Goal: Complete application form

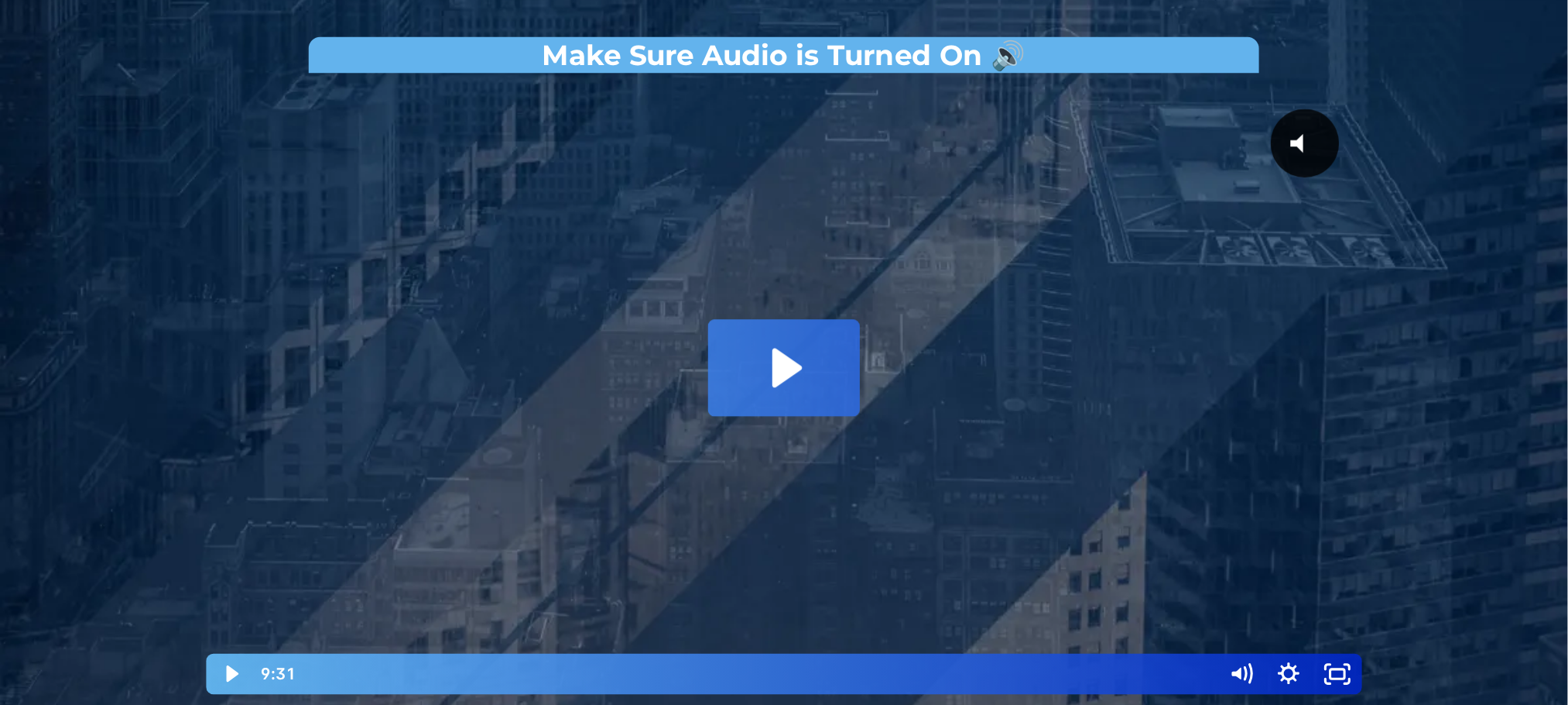
scroll to position [232, 0]
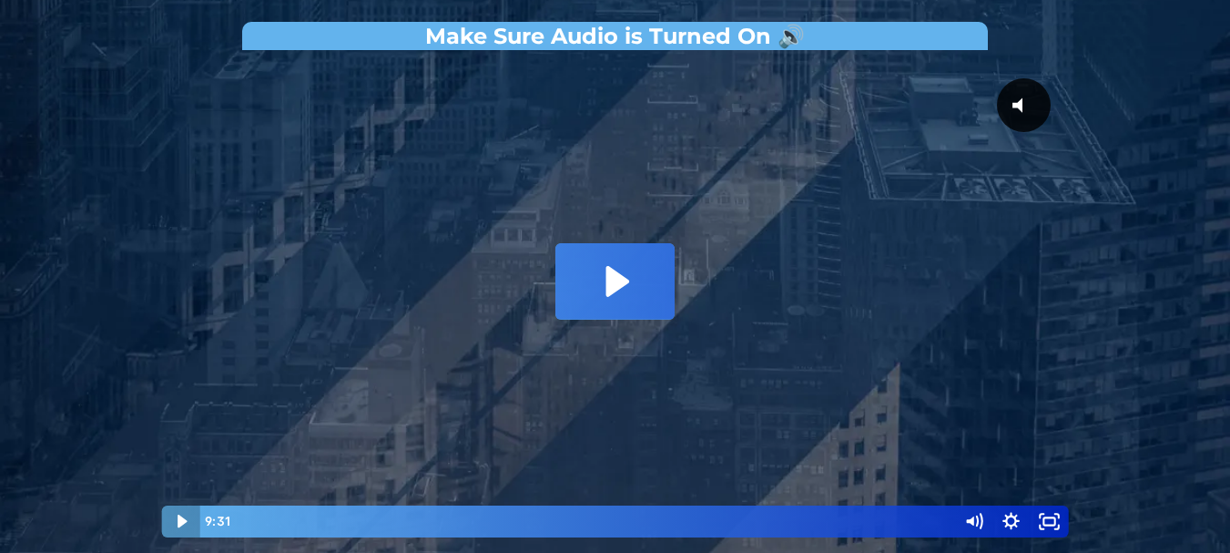
click at [177, 520] on icon "Play Video" at bounding box center [182, 521] width 38 height 32
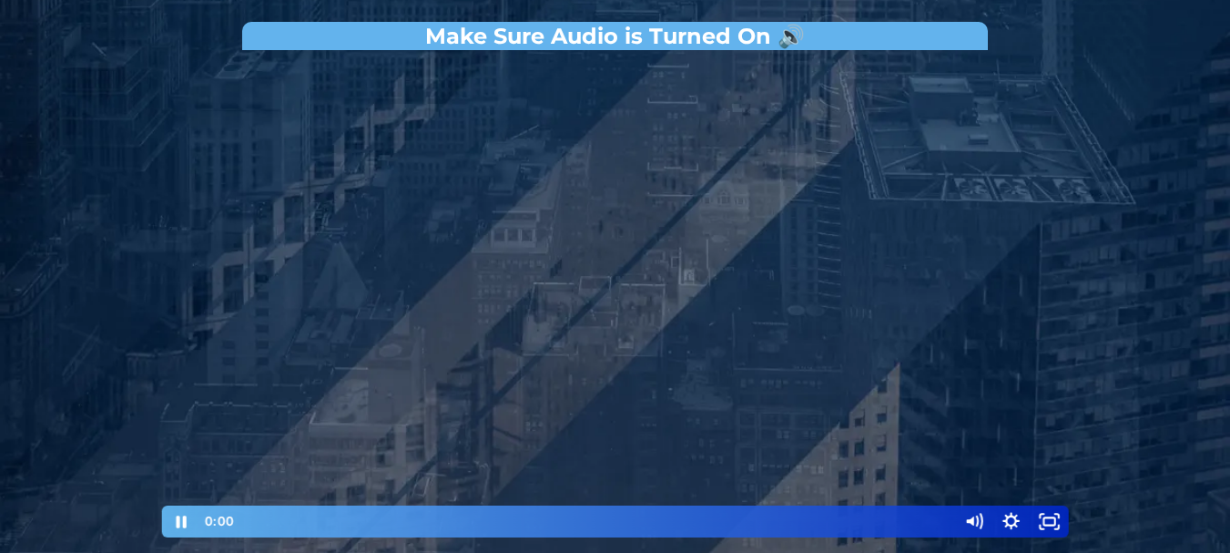
drag, startPoint x: 247, startPoint y: 524, endPoint x: 222, endPoint y: 518, distance: 25.2
click at [224, 519] on div "0:00 0:00" at bounding box center [576, 521] width 755 height 32
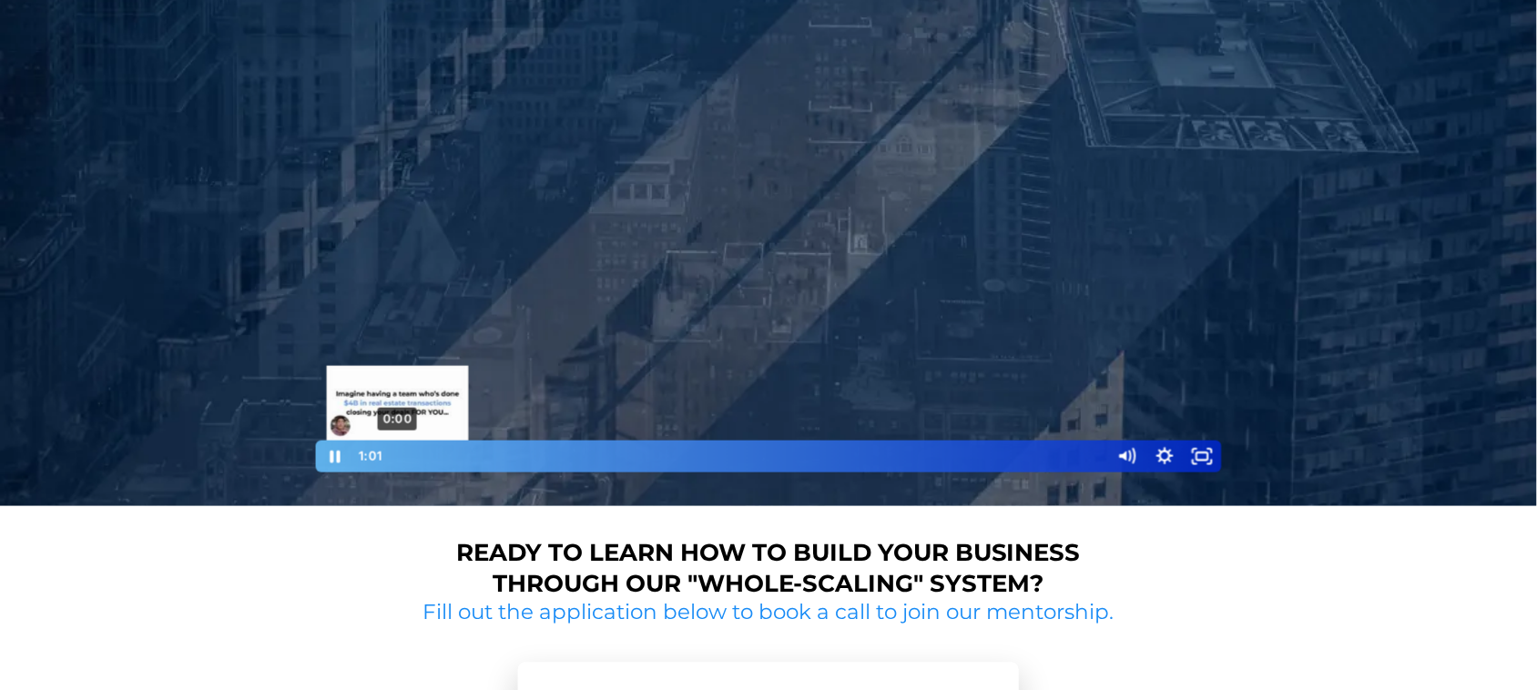
scroll to position [365, 0]
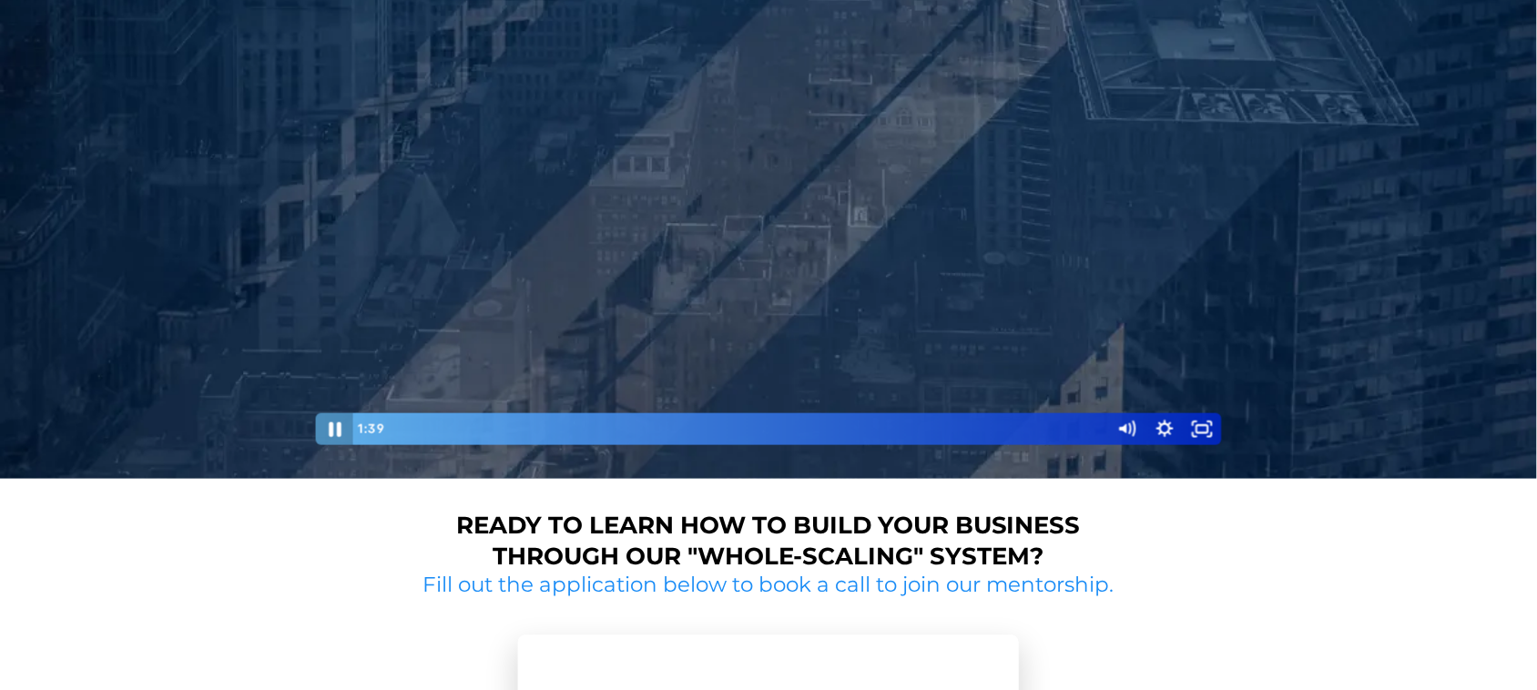
click at [330, 425] on icon "Pause" at bounding box center [335, 430] width 13 height 15
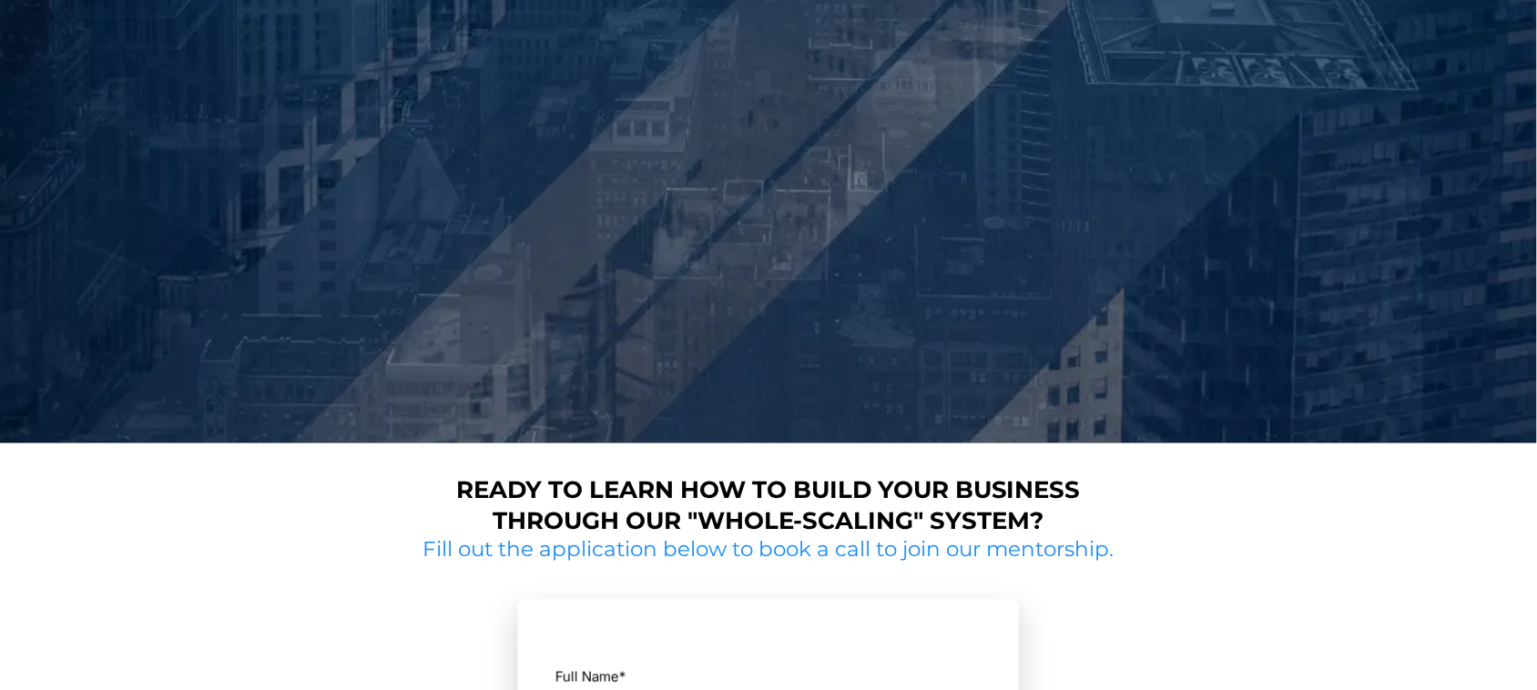
scroll to position [455, 0]
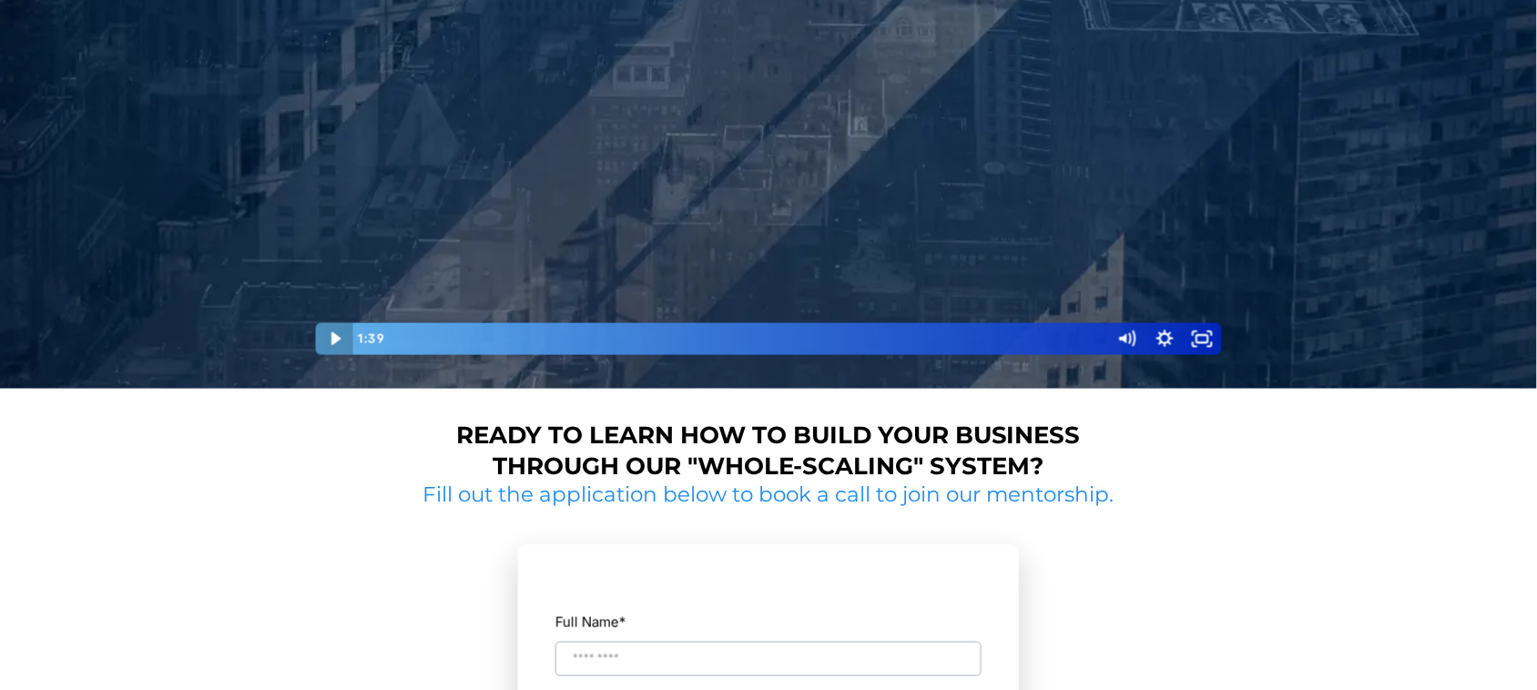
click at [339, 335] on icon "Play Video" at bounding box center [336, 339] width 38 height 32
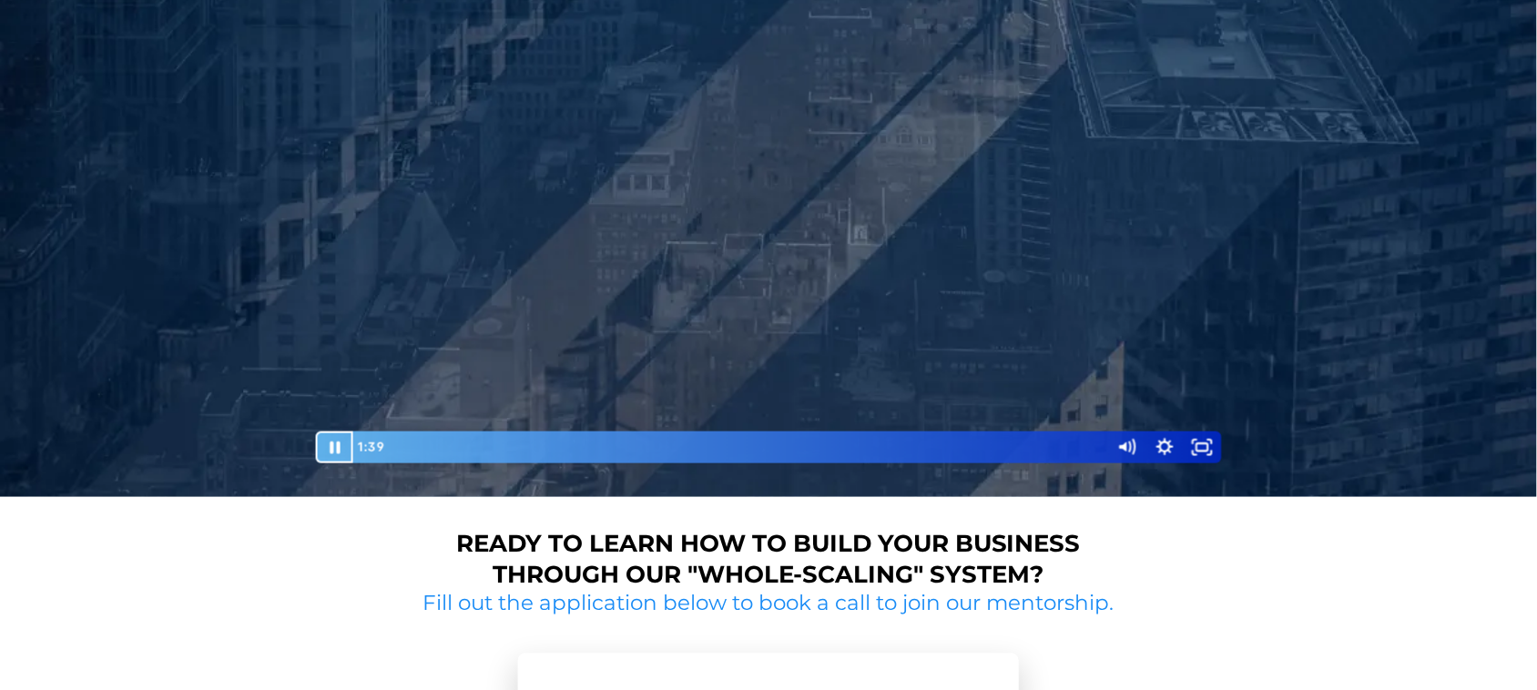
scroll to position [341, 0]
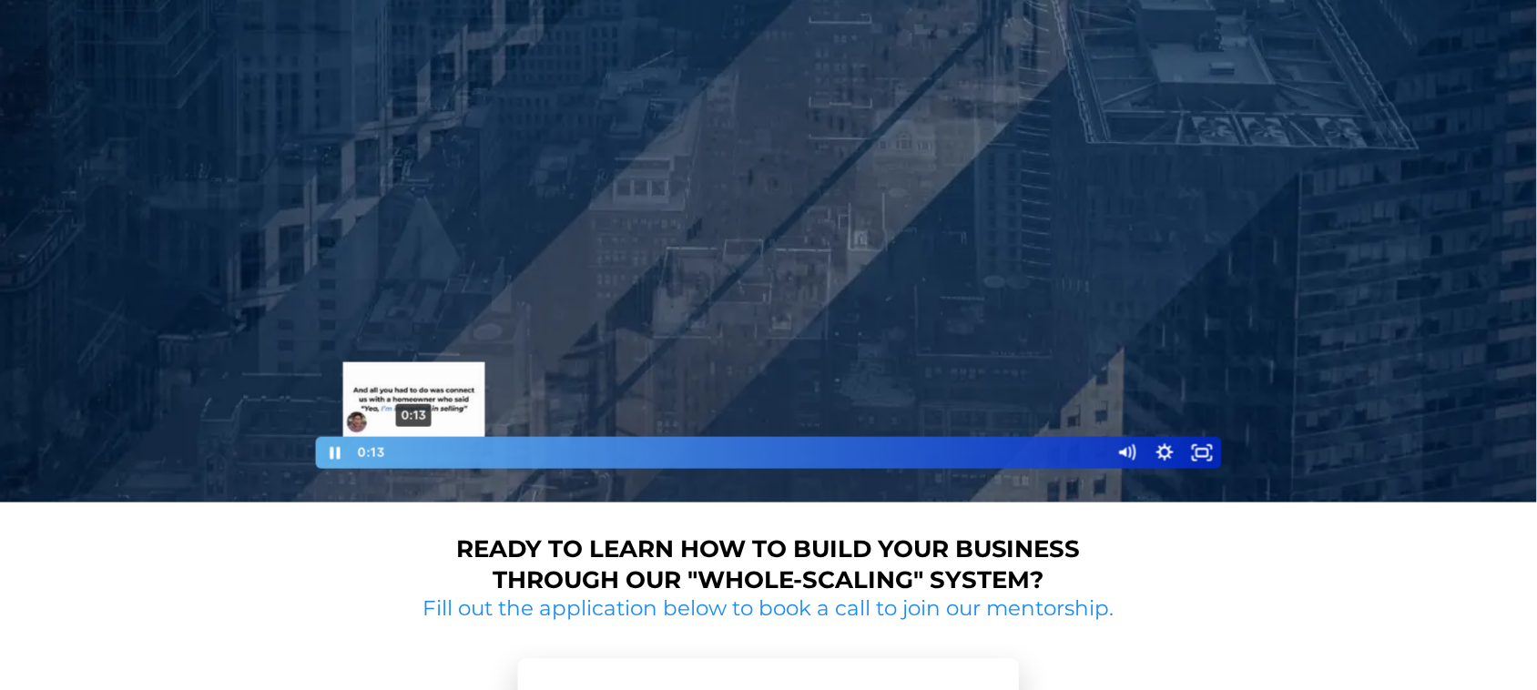
drag, startPoint x: 524, startPoint y: 452, endPoint x: 381, endPoint y: 446, distance: 143.1
click at [382, 446] on div "0:13 0:13" at bounding box center [730, 453] width 755 height 32
click at [420, 455] on div "0:18" at bounding box center [748, 453] width 701 height 32
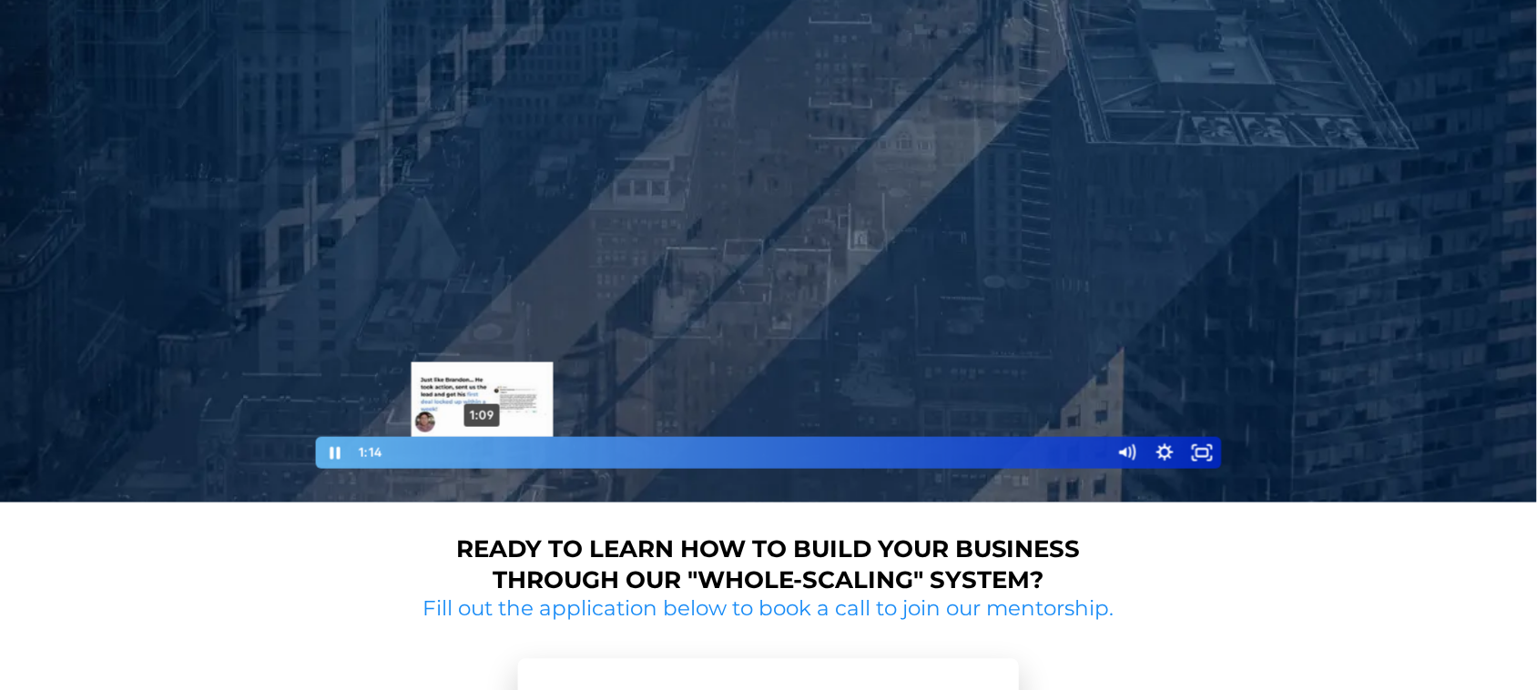
click at [483, 456] on div "1:09" at bounding box center [748, 453] width 701 height 32
click at [476, 456] on div "1:04" at bounding box center [748, 453] width 701 height 32
click at [472, 455] on div "Playbar" at bounding box center [471, 452] width 11 height 11
click at [467, 453] on div "0:56" at bounding box center [748, 453] width 701 height 32
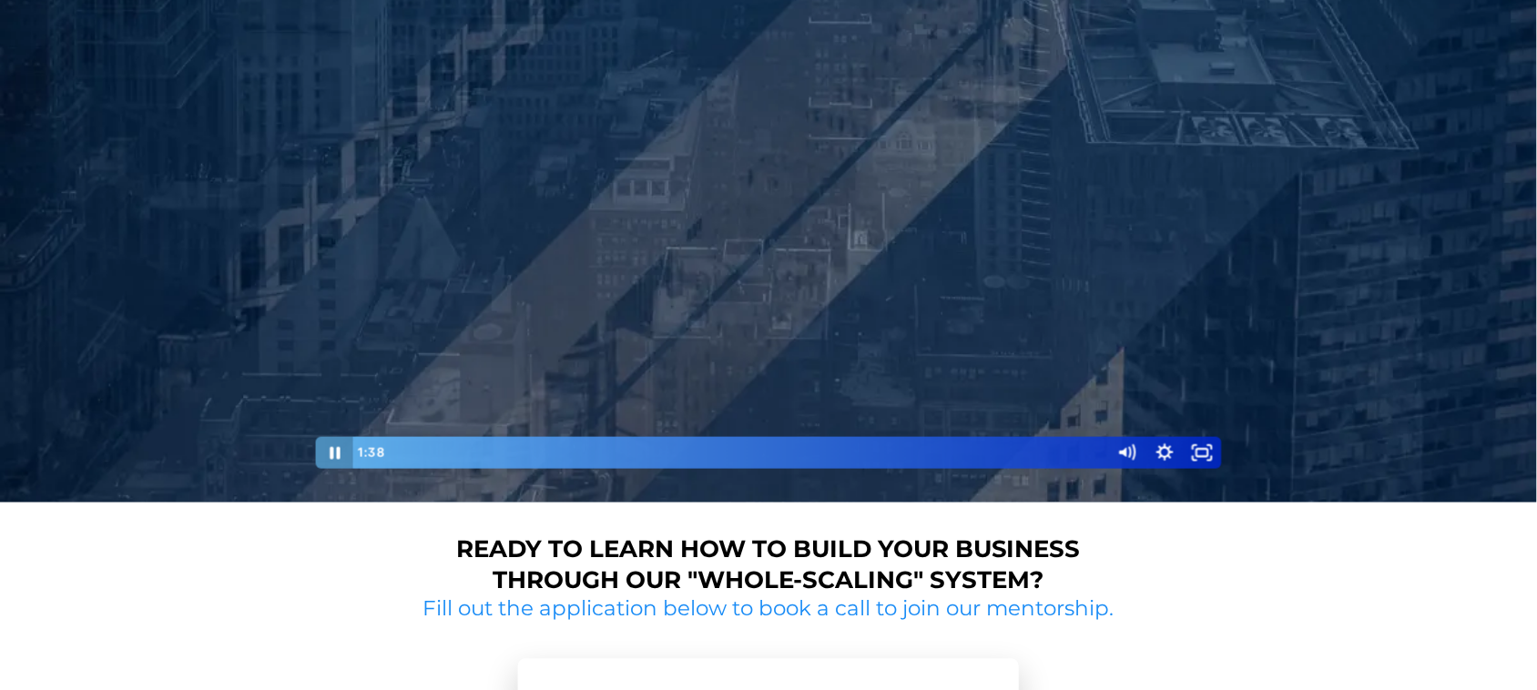
click at [320, 462] on icon "Pause" at bounding box center [334, 453] width 38 height 32
click at [320, 462] on icon "Play Video" at bounding box center [336, 453] width 38 height 32
click at [320, 462] on icon "Pause" at bounding box center [334, 453] width 38 height 32
click at [335, 451] on icon "Play Video" at bounding box center [336, 453] width 10 height 14
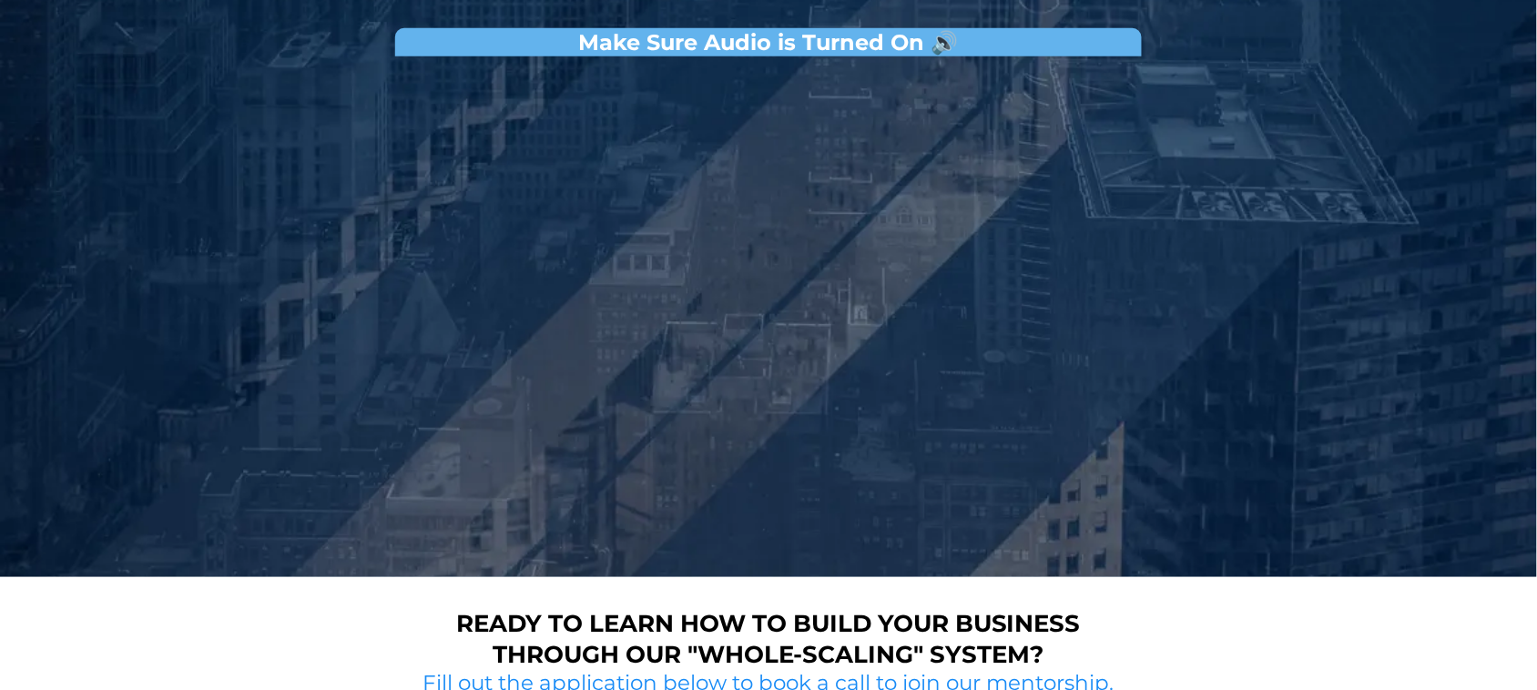
scroll to position [228, 0]
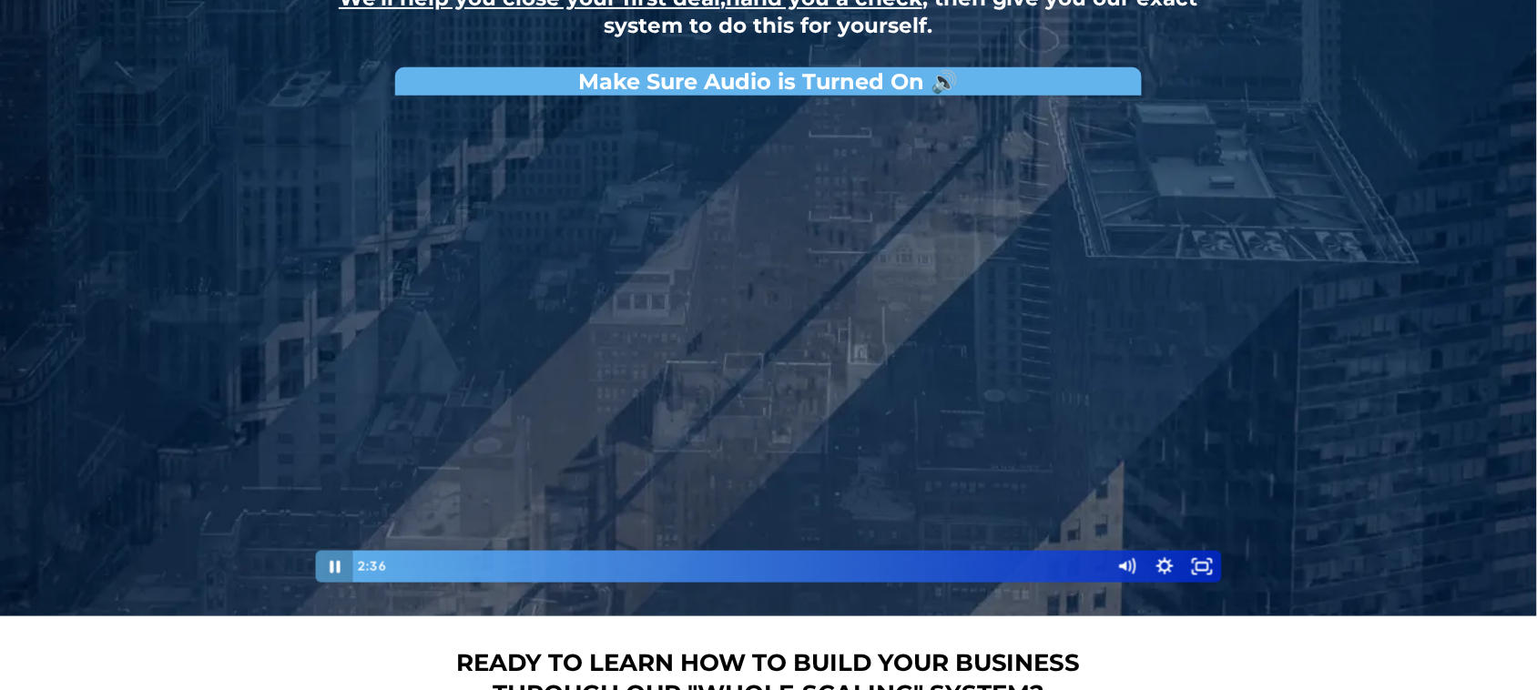
click at [330, 552] on icon "Pause" at bounding box center [335, 567] width 10 height 12
click at [330, 552] on icon "Play Video" at bounding box center [336, 566] width 46 height 38
click at [321, 552] on icon "Pause" at bounding box center [334, 567] width 38 height 32
click at [321, 552] on icon "Play Video" at bounding box center [336, 566] width 46 height 38
click at [323, 552] on icon "Pause" at bounding box center [334, 566] width 46 height 38
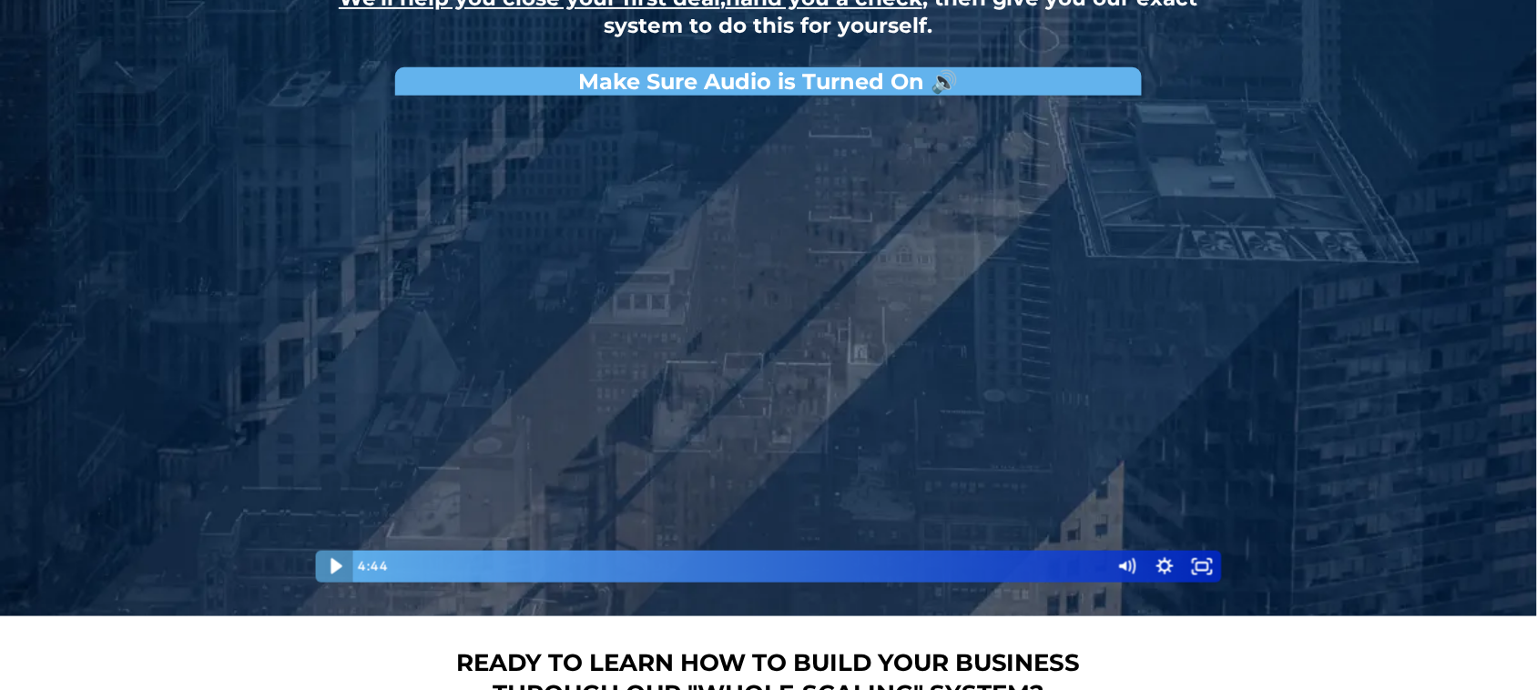
click at [323, 552] on icon "Play Video" at bounding box center [336, 566] width 46 height 38
click at [323, 552] on icon "Pause" at bounding box center [334, 566] width 46 height 38
click at [323, 552] on icon "Play Video" at bounding box center [336, 566] width 46 height 38
click at [332, 552] on icon "Pause" at bounding box center [335, 567] width 10 height 12
click at [331, 552] on icon "Play Video" at bounding box center [336, 567] width 10 height 14
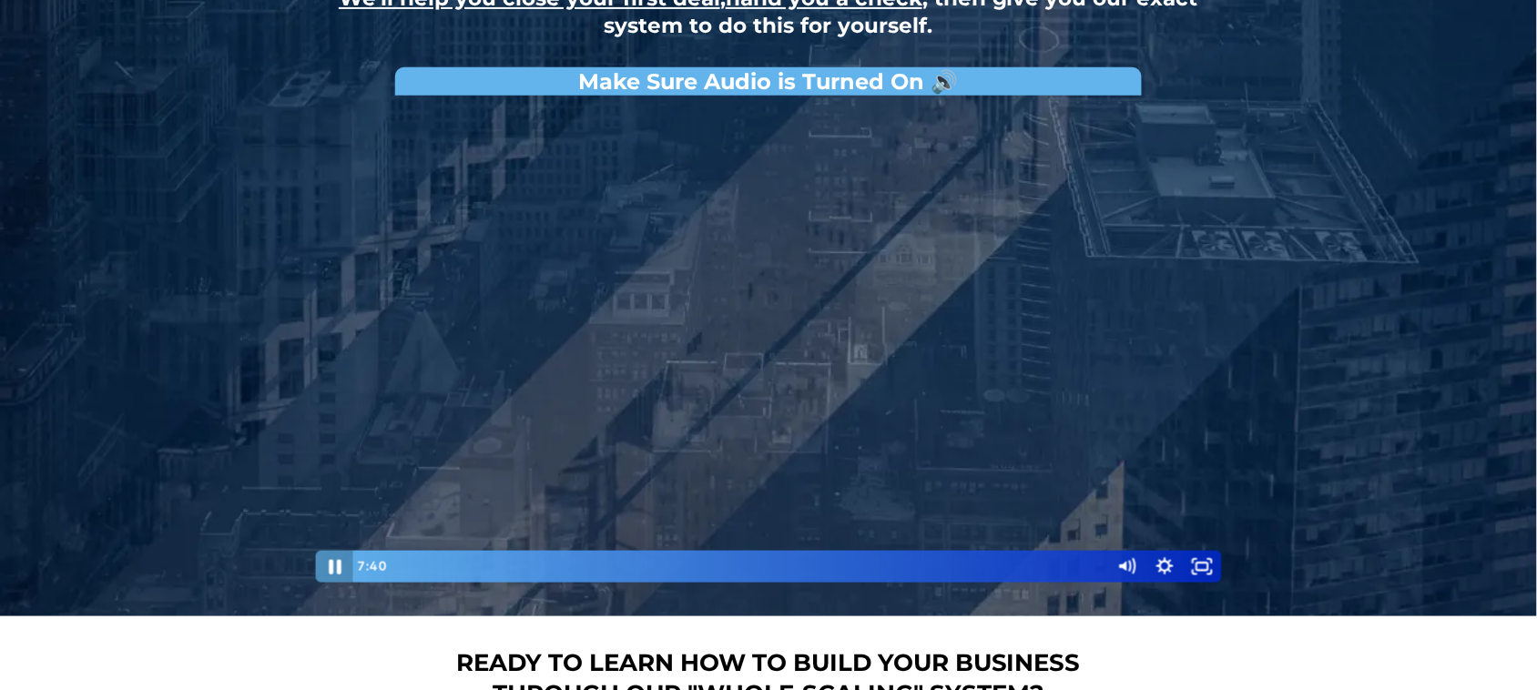
click at [331, 552] on icon "Pause" at bounding box center [335, 567] width 13 height 15
click at [342, 552] on icon "Play Video" at bounding box center [336, 567] width 38 height 32
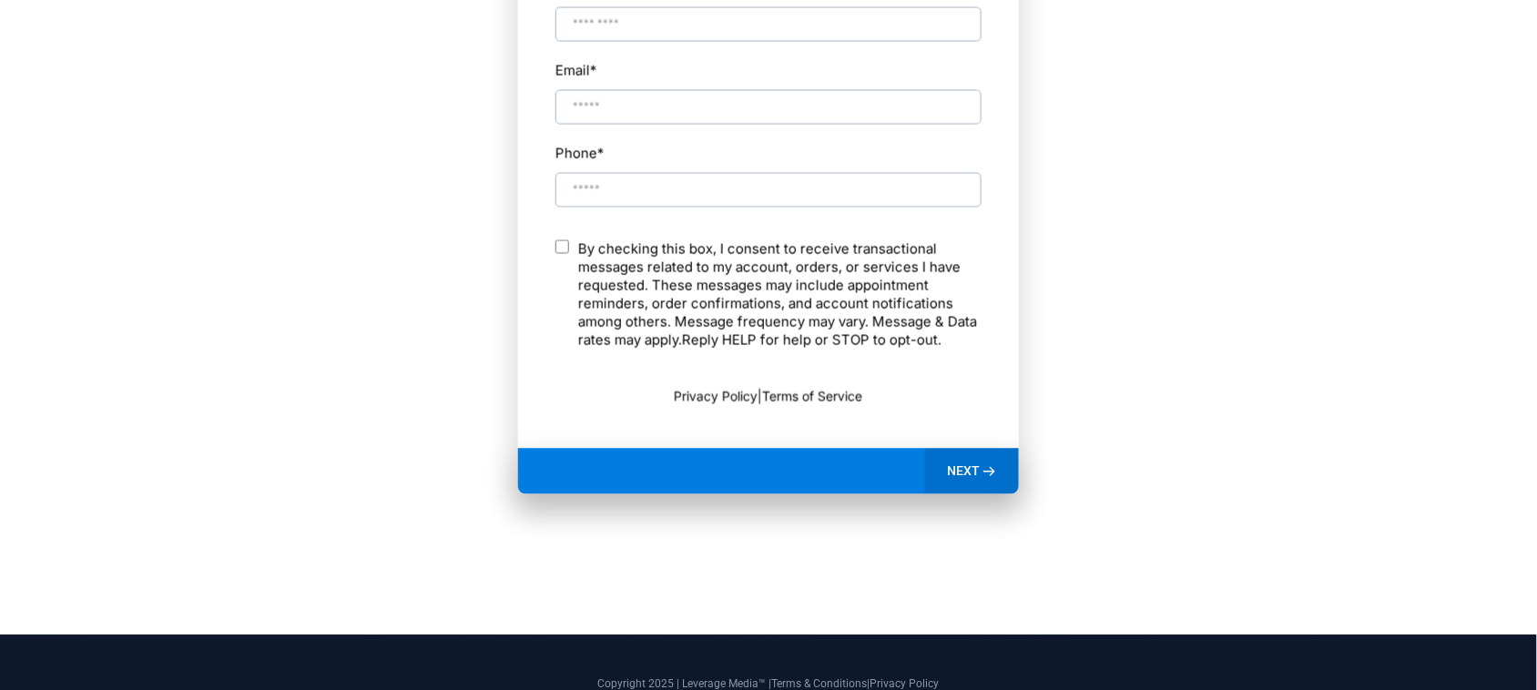
scroll to position [1155, 0]
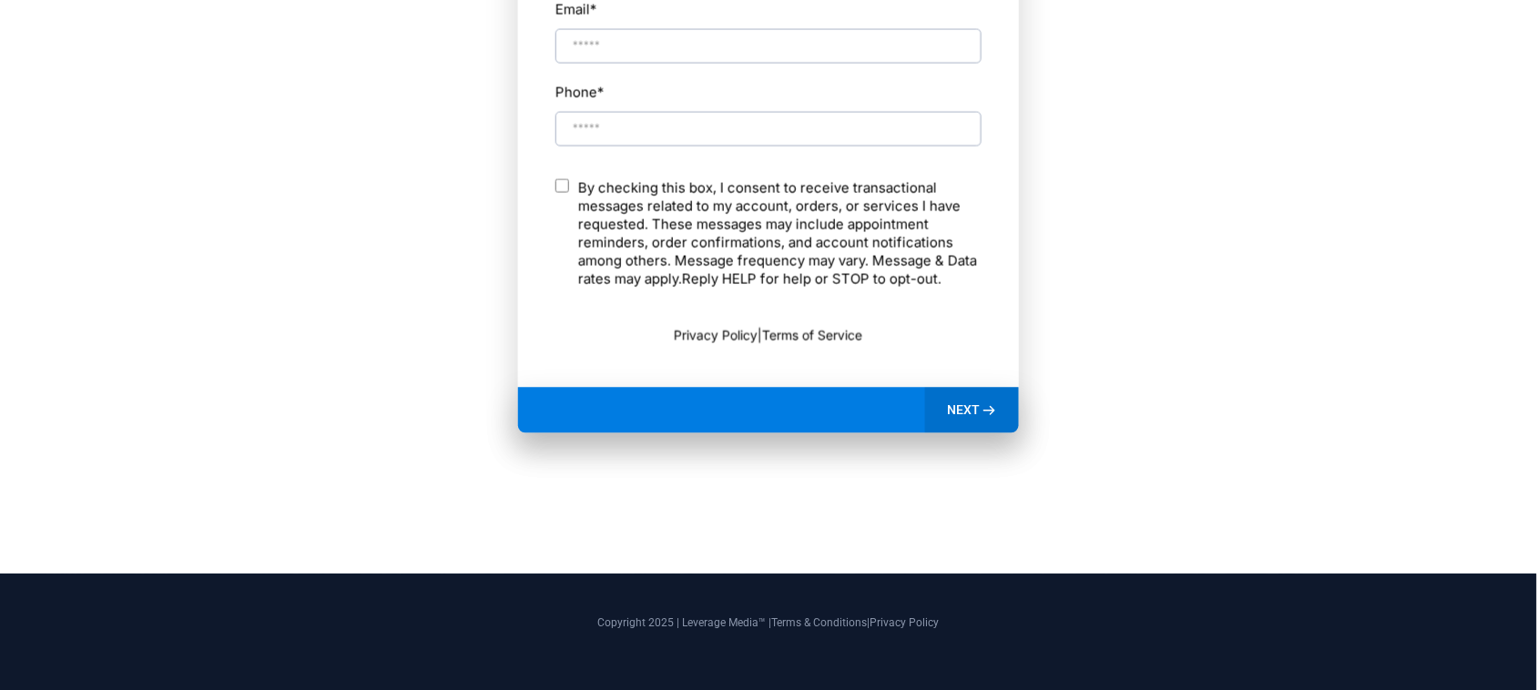
click at [988, 416] on icon at bounding box center [989, 409] width 15 height 15
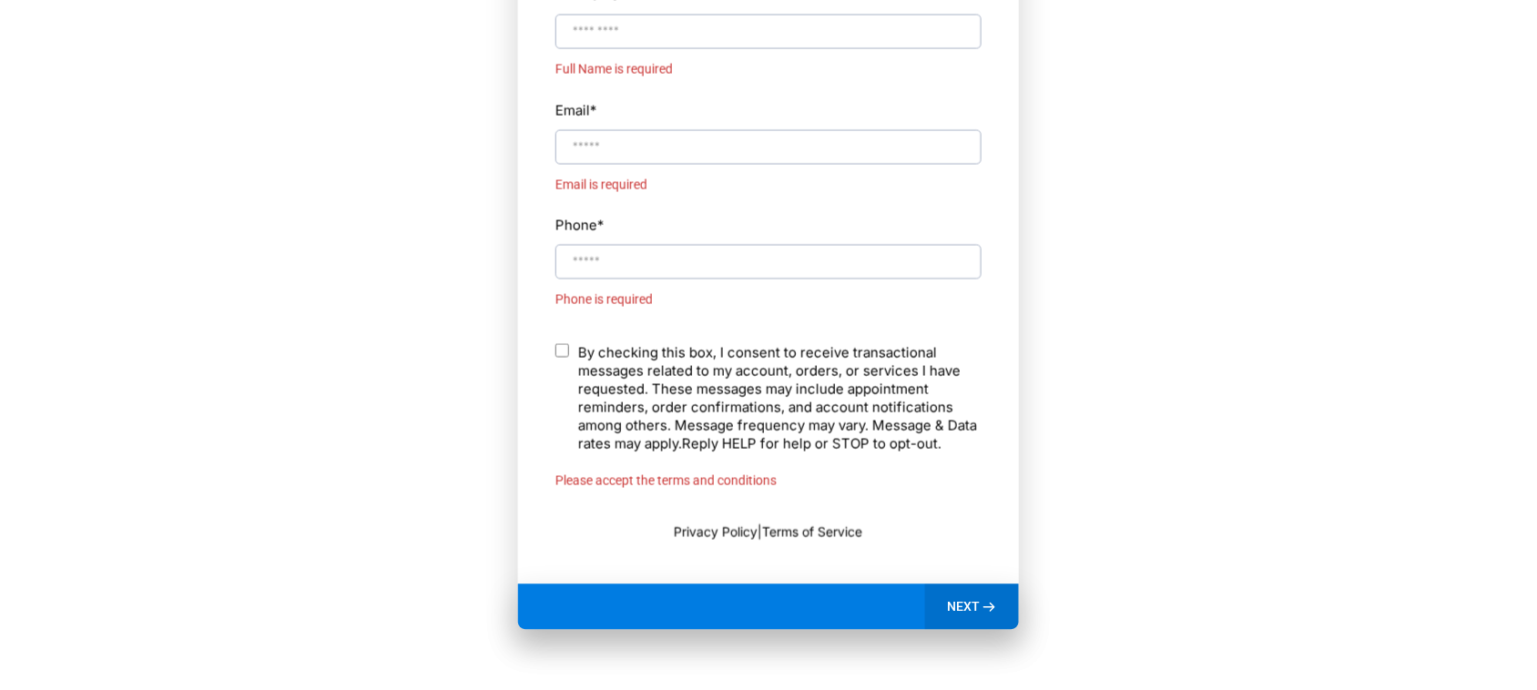
scroll to position [1065, 0]
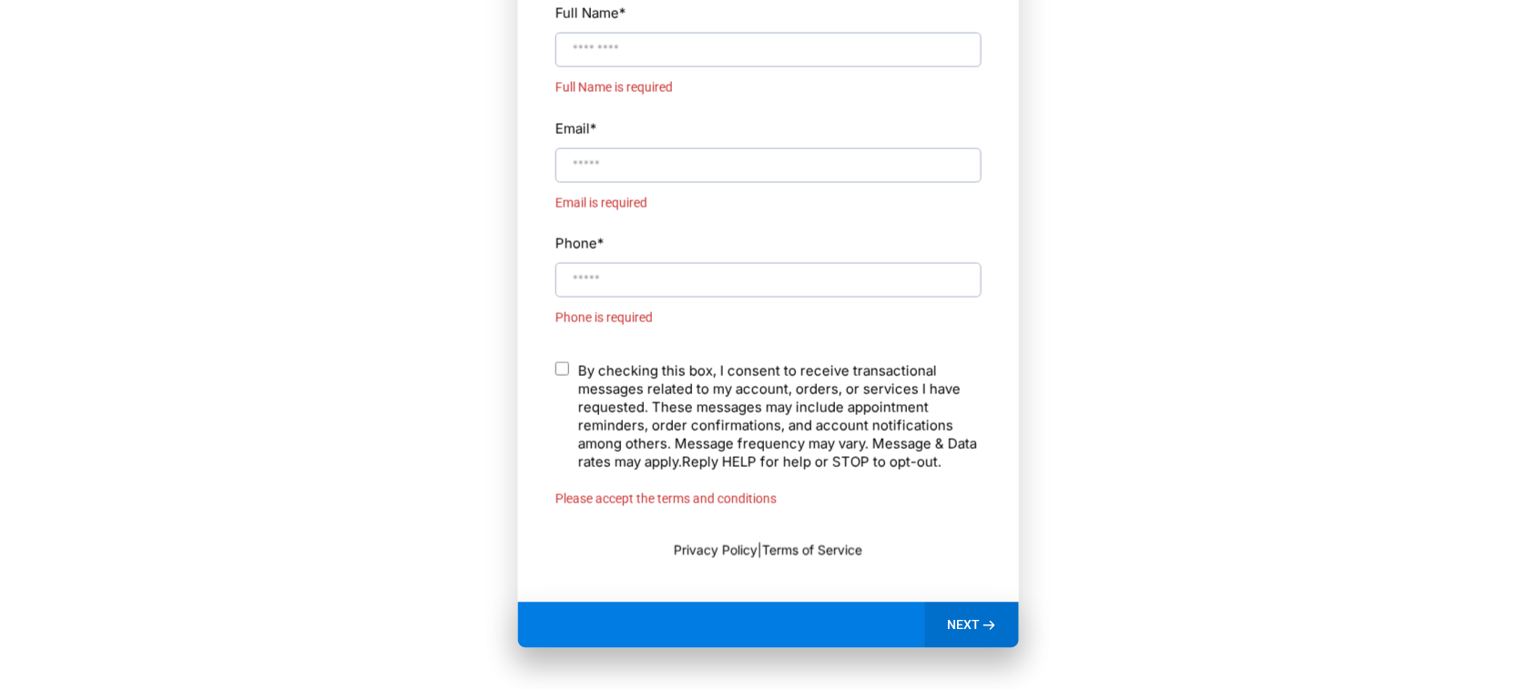
click at [616, 46] on input "Full Name *" at bounding box center [768, 49] width 426 height 35
type input "**********"
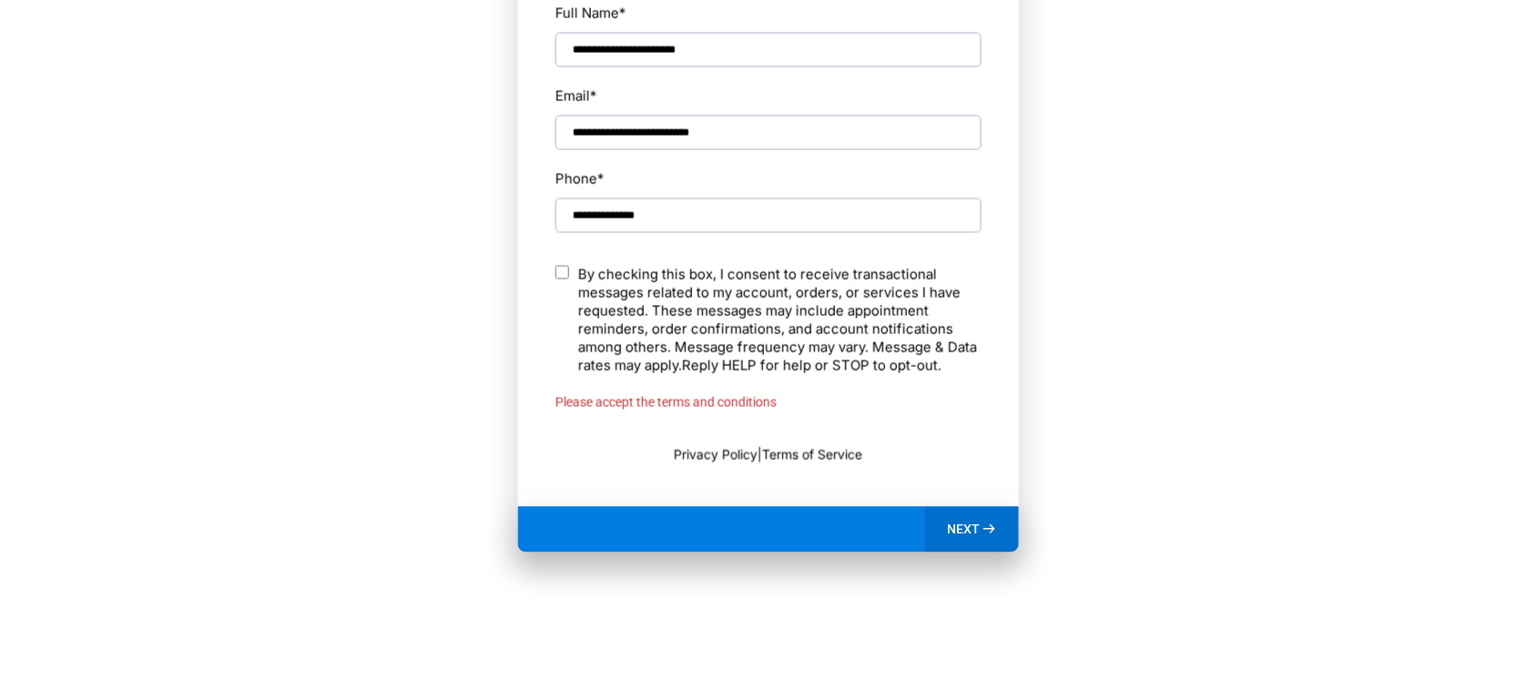
click at [620, 212] on input "**********" at bounding box center [768, 215] width 426 height 35
type input "**********"
click at [621, 137] on input "**********" at bounding box center [768, 132] width 426 height 35
type input "**********"
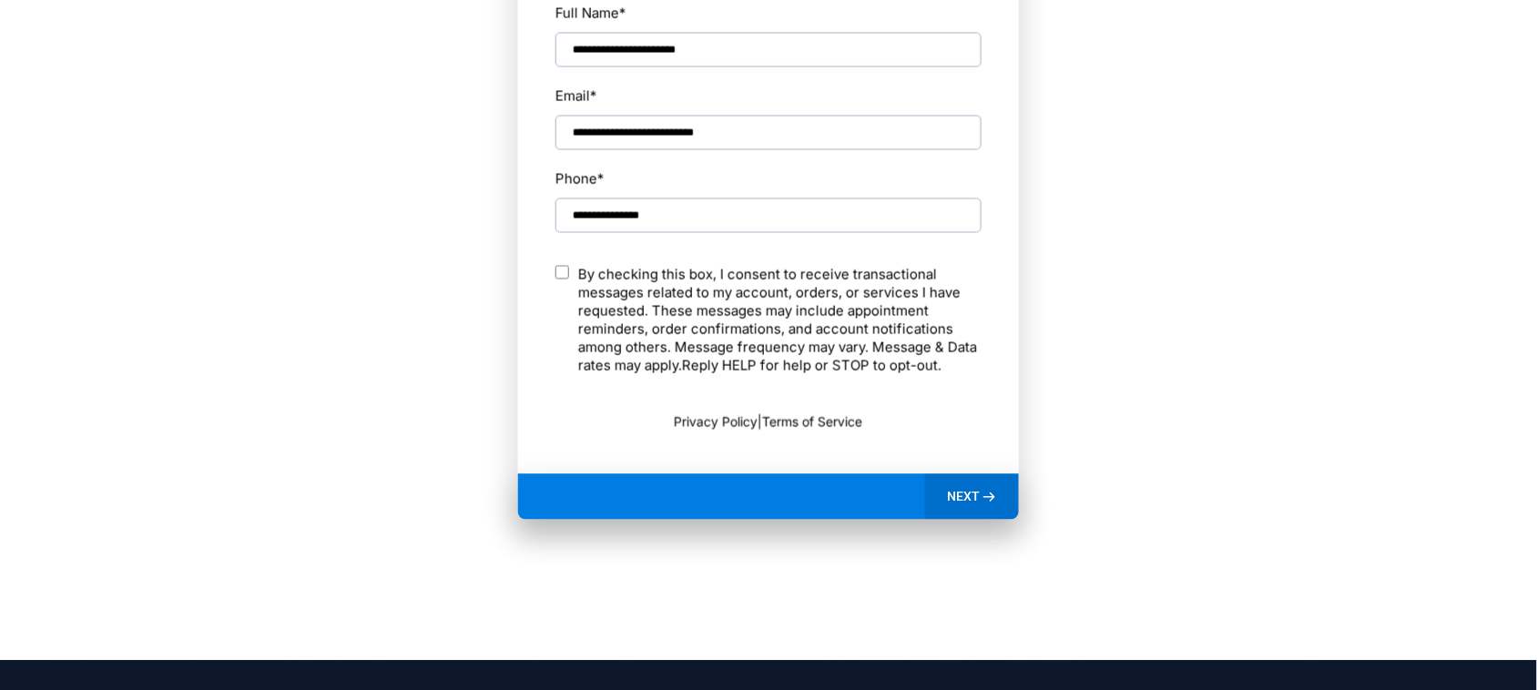
drag, startPoint x: 642, startPoint y: 53, endPoint x: 744, endPoint y: 62, distance: 102.4
click at [744, 62] on input "**********" at bounding box center [768, 49] width 426 height 35
type input "**********"
click at [983, 504] on icon at bounding box center [989, 496] width 15 height 15
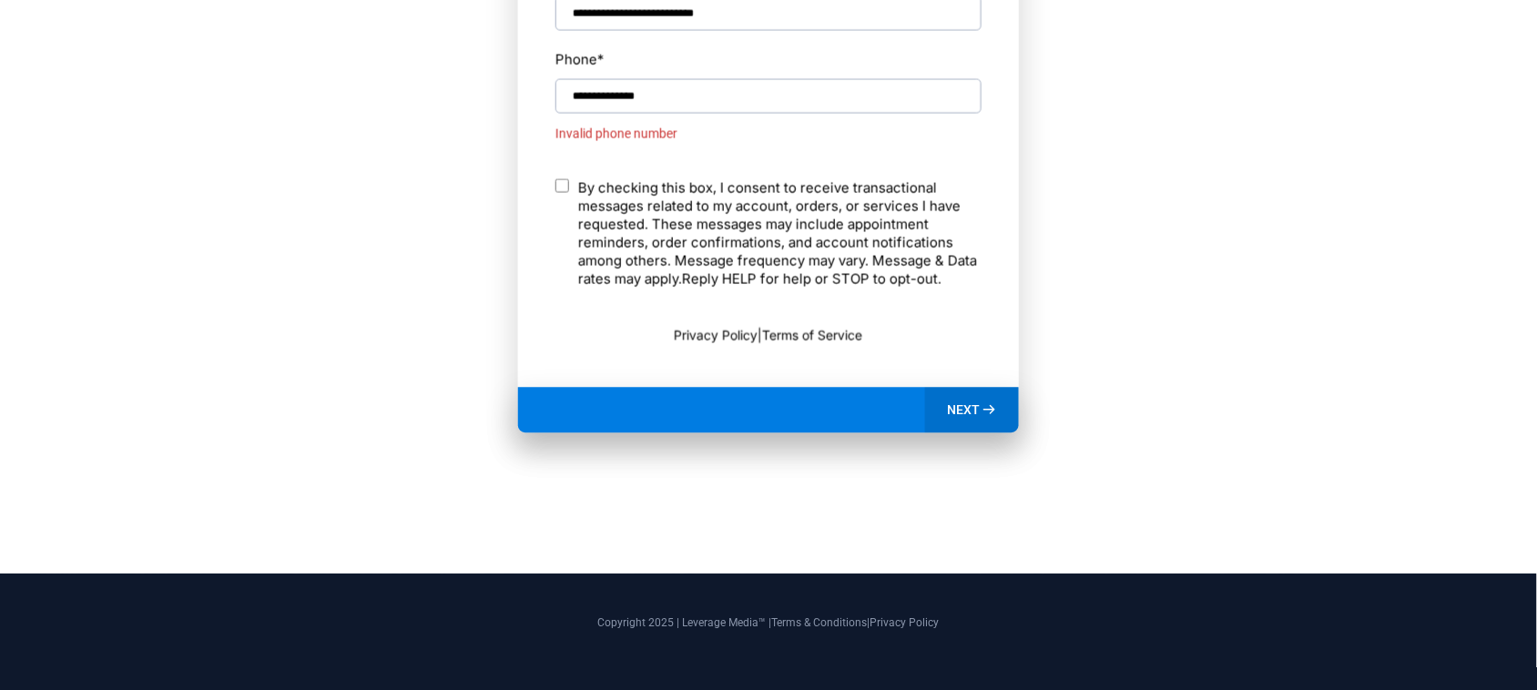
scroll to position [1155, 0]
click at [972, 407] on span "NEXT" at bounding box center [963, 410] width 33 height 16
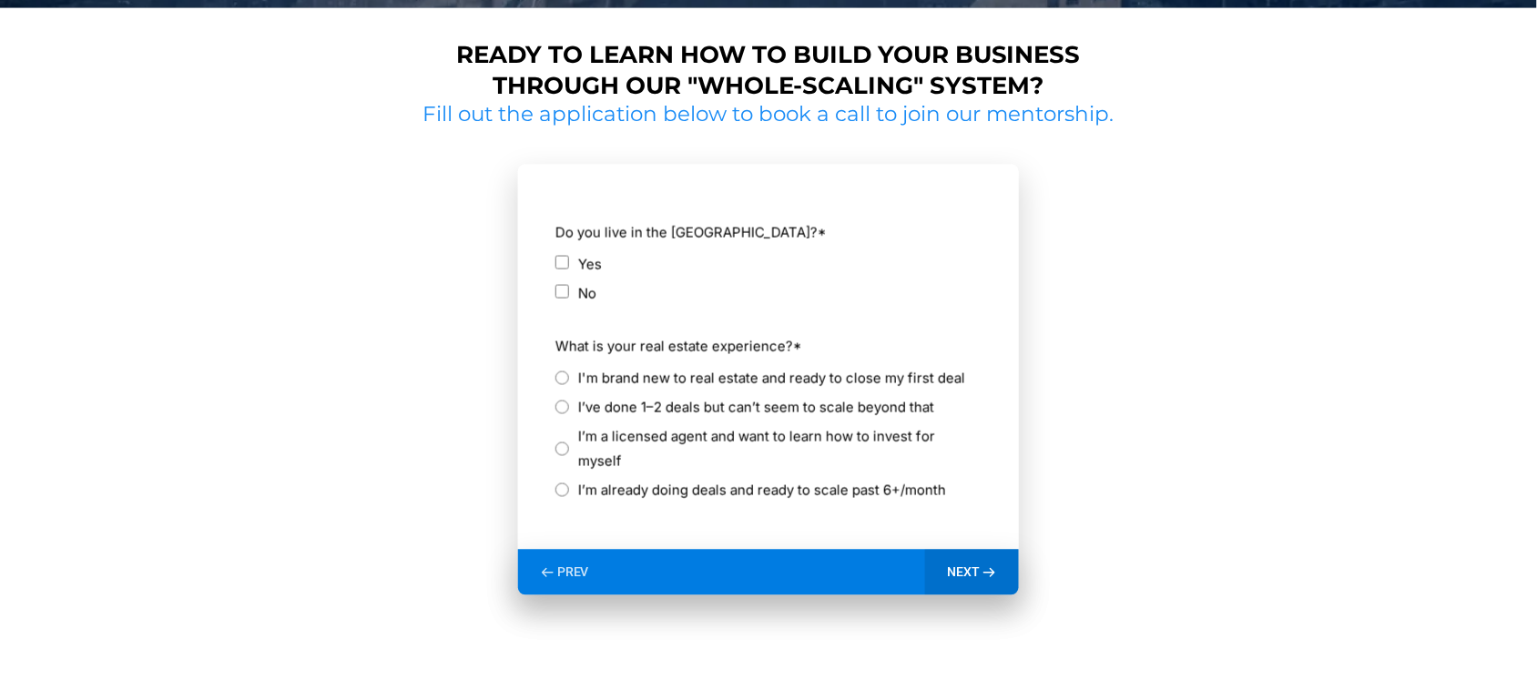
scroll to position [860, 0]
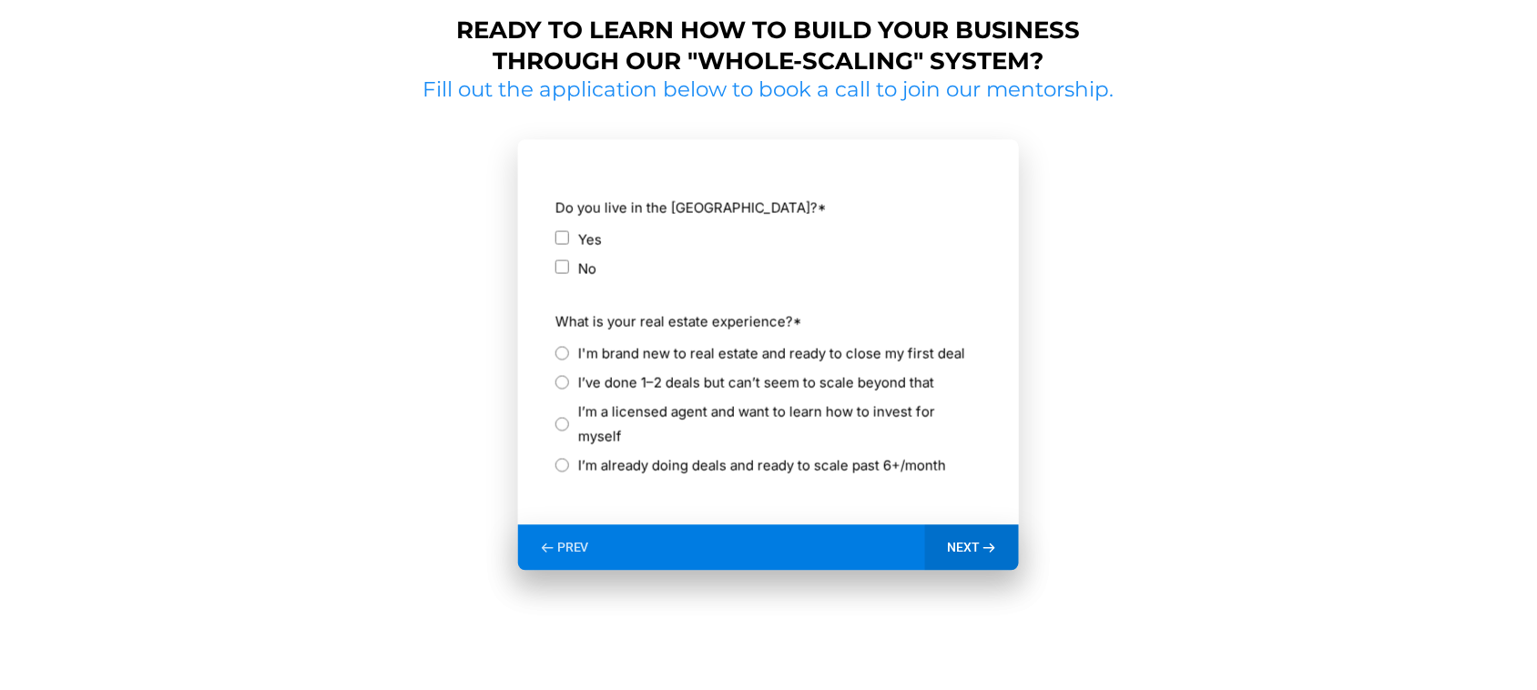
click at [553, 541] on icon at bounding box center [547, 548] width 15 height 15
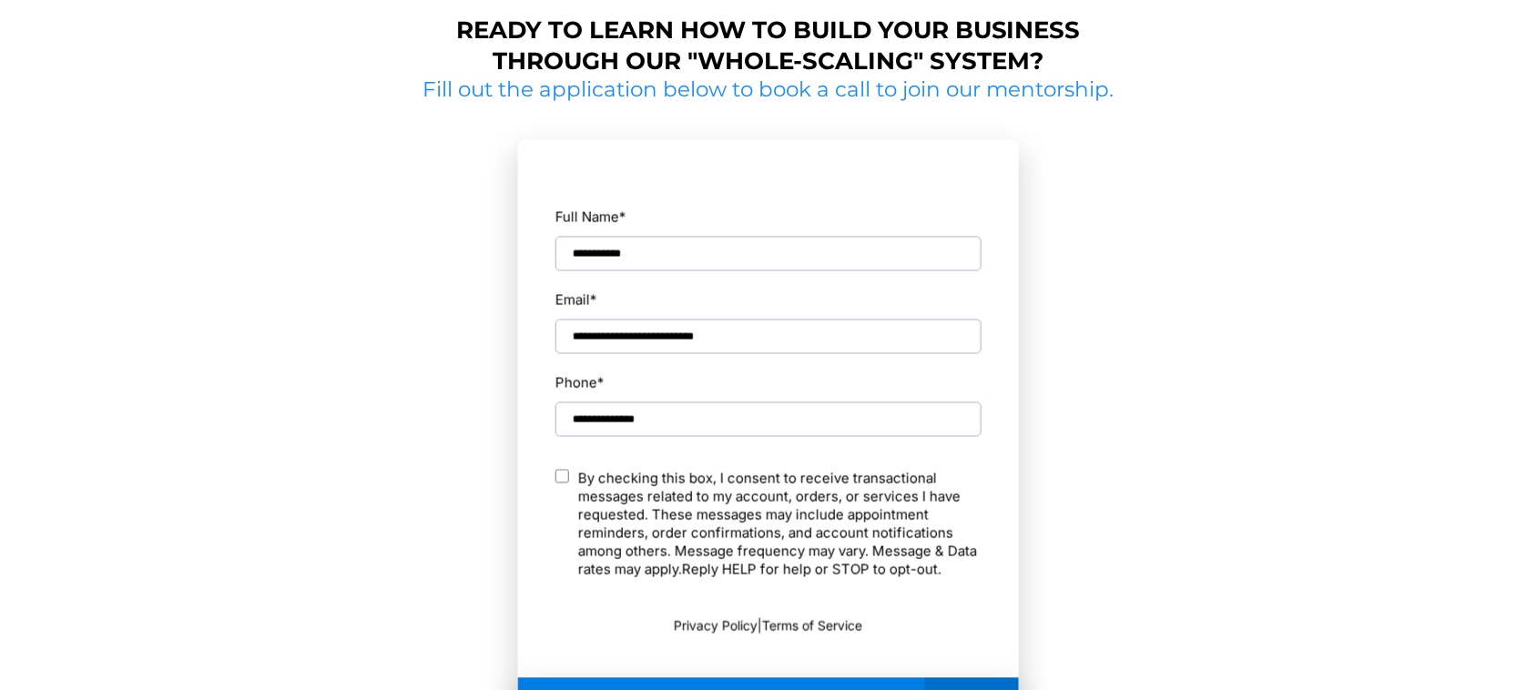
click at [661, 422] on input "**********" at bounding box center [768, 419] width 426 height 35
click at [616, 423] on input "**********" at bounding box center [768, 419] width 426 height 35
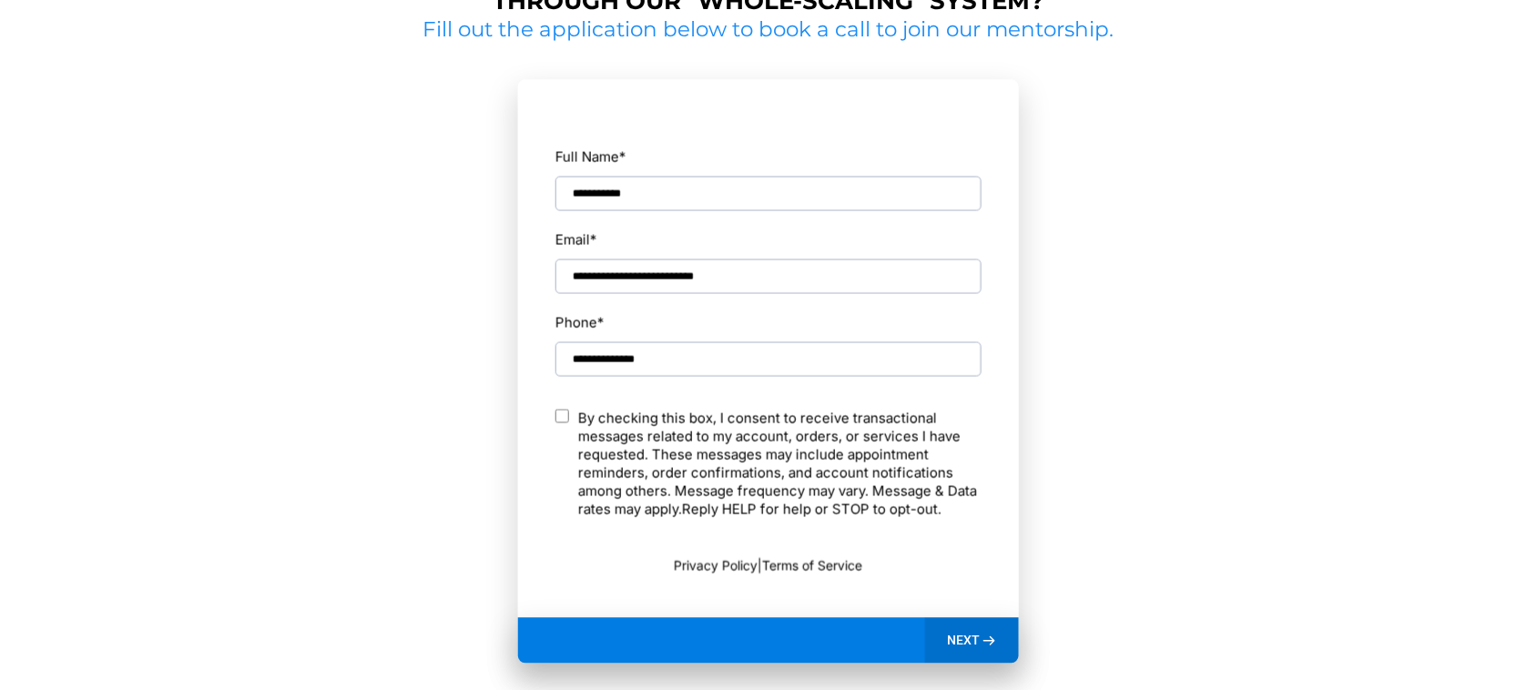
scroll to position [1088, 0]
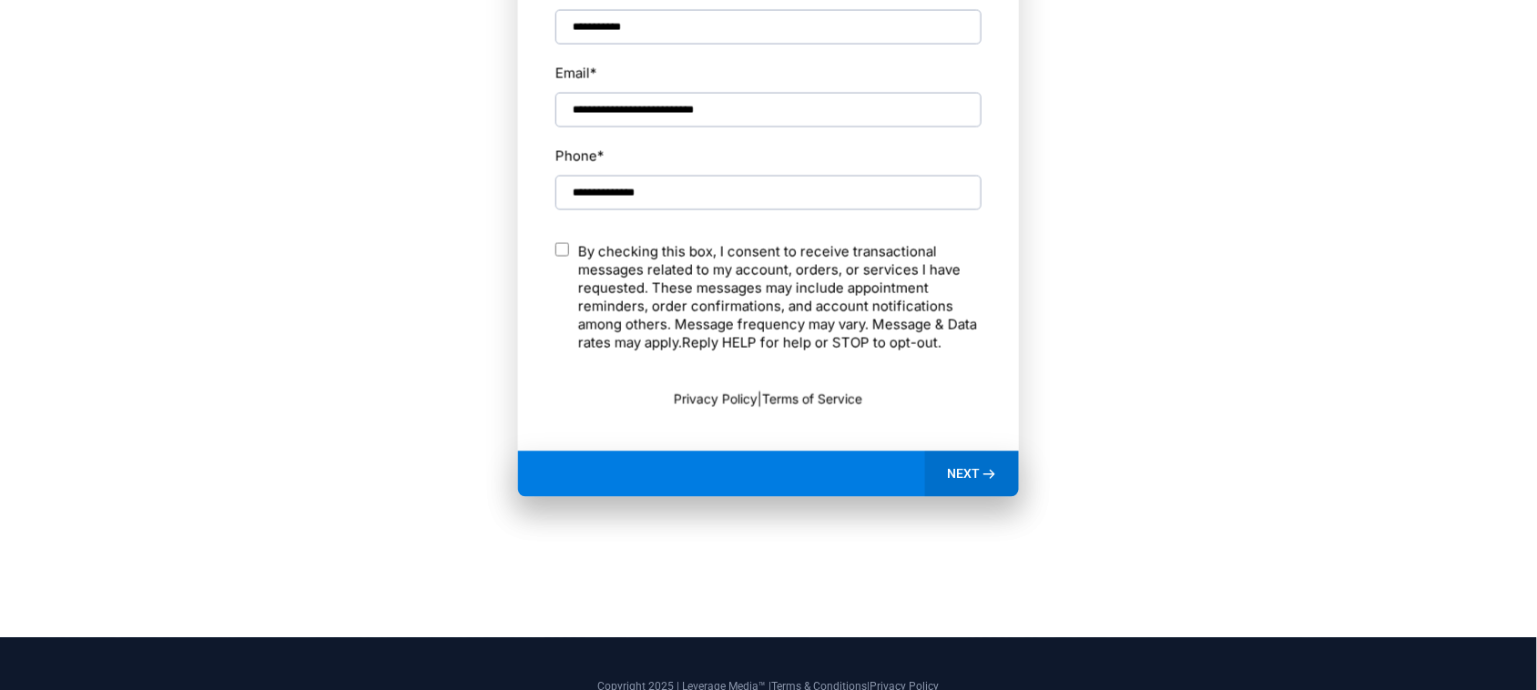
type input "**********"
click at [991, 485] on div "NEXT" at bounding box center [972, 474] width 94 height 46
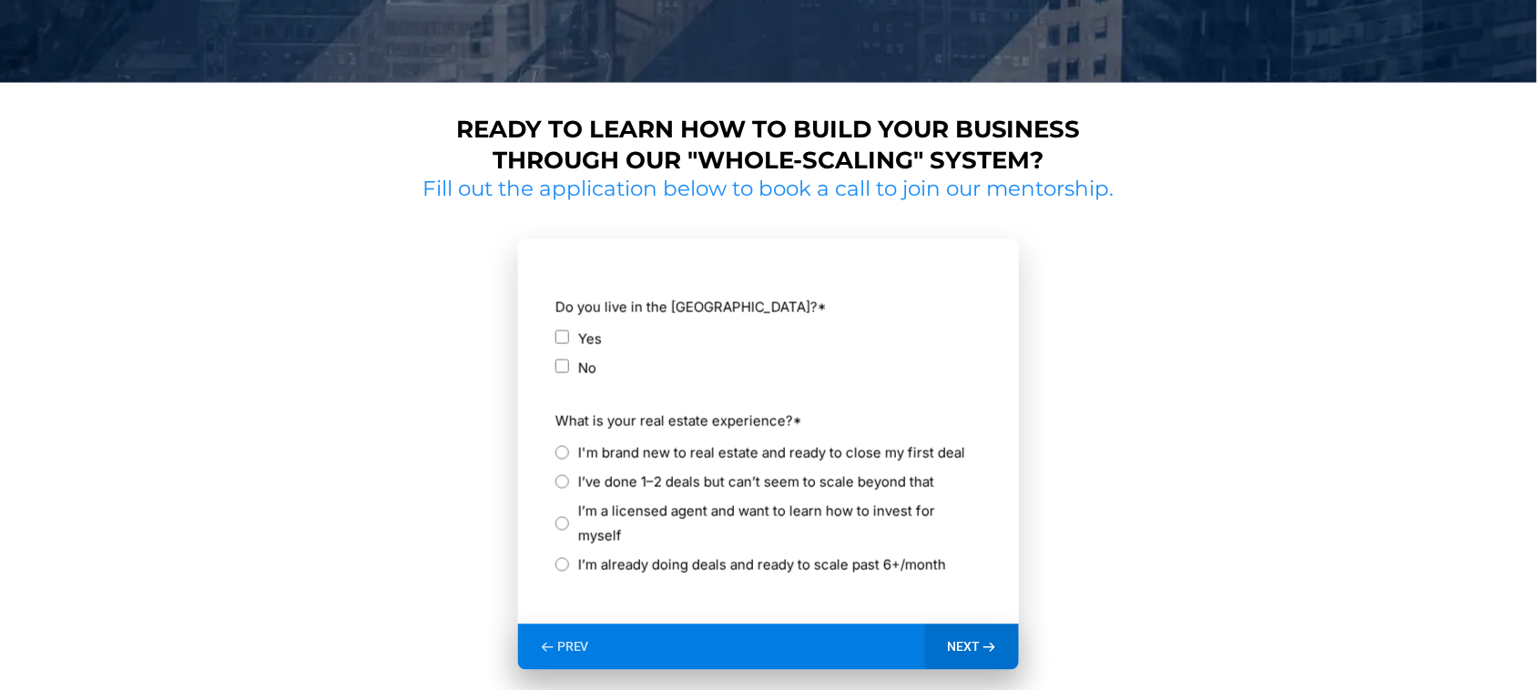
scroll to position [747, 0]
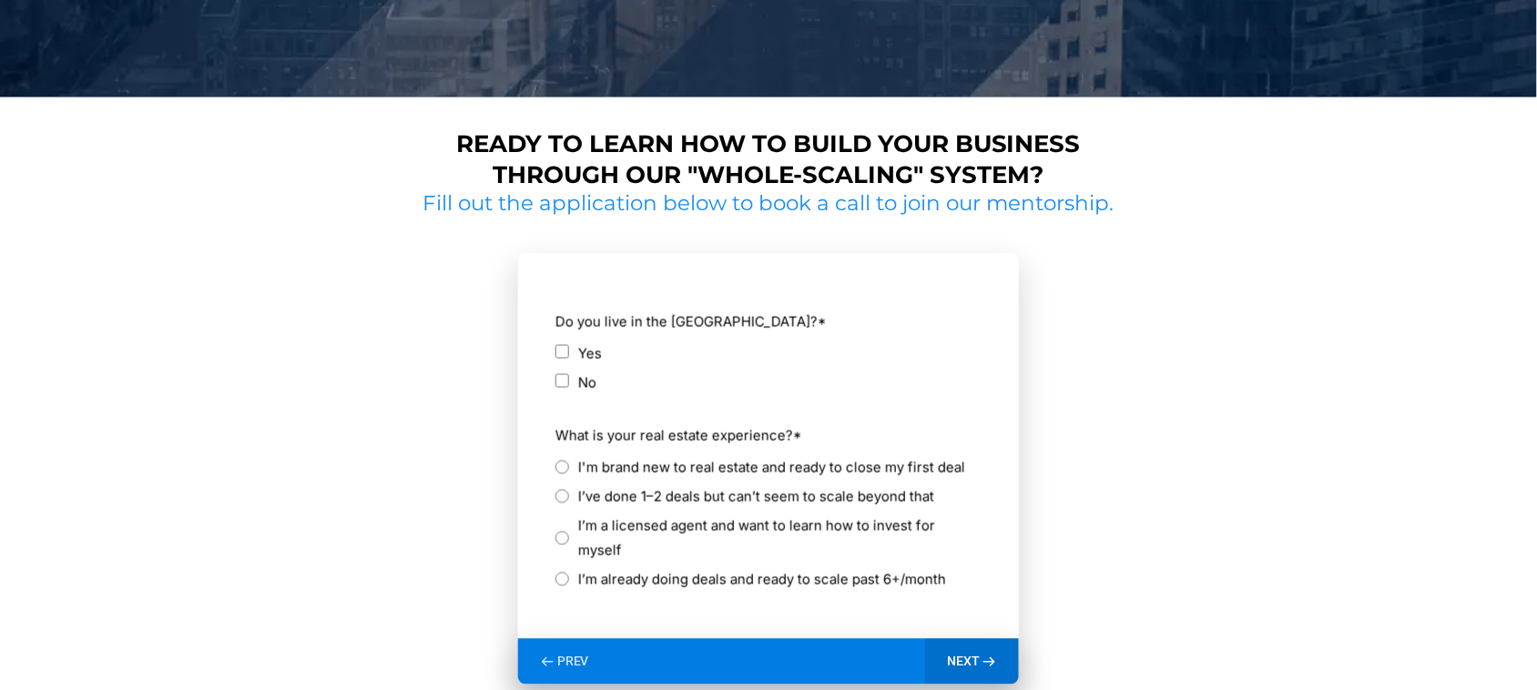
click at [570, 469] on div "I'm brand new to real estate and ready to close my first deal" at bounding box center [768, 467] width 426 height 25
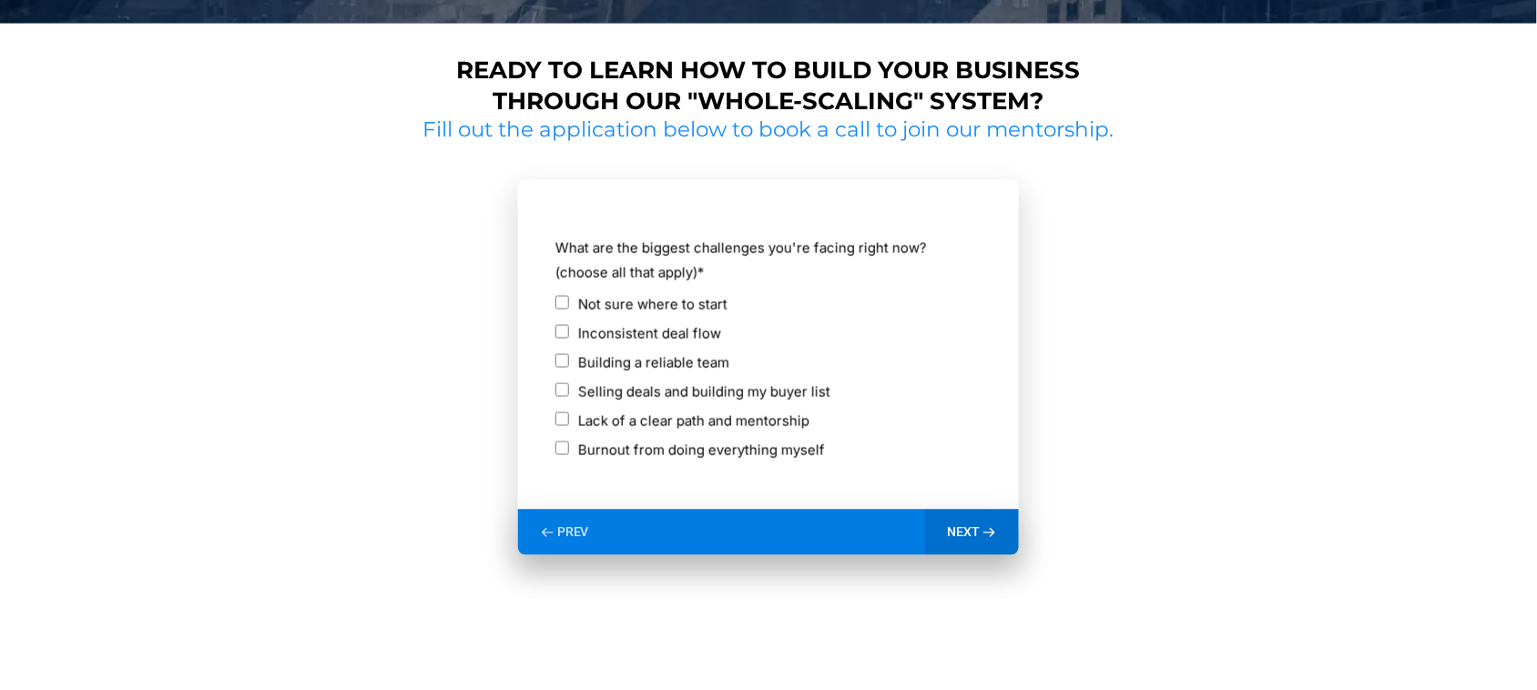
scroll to position [860, 0]
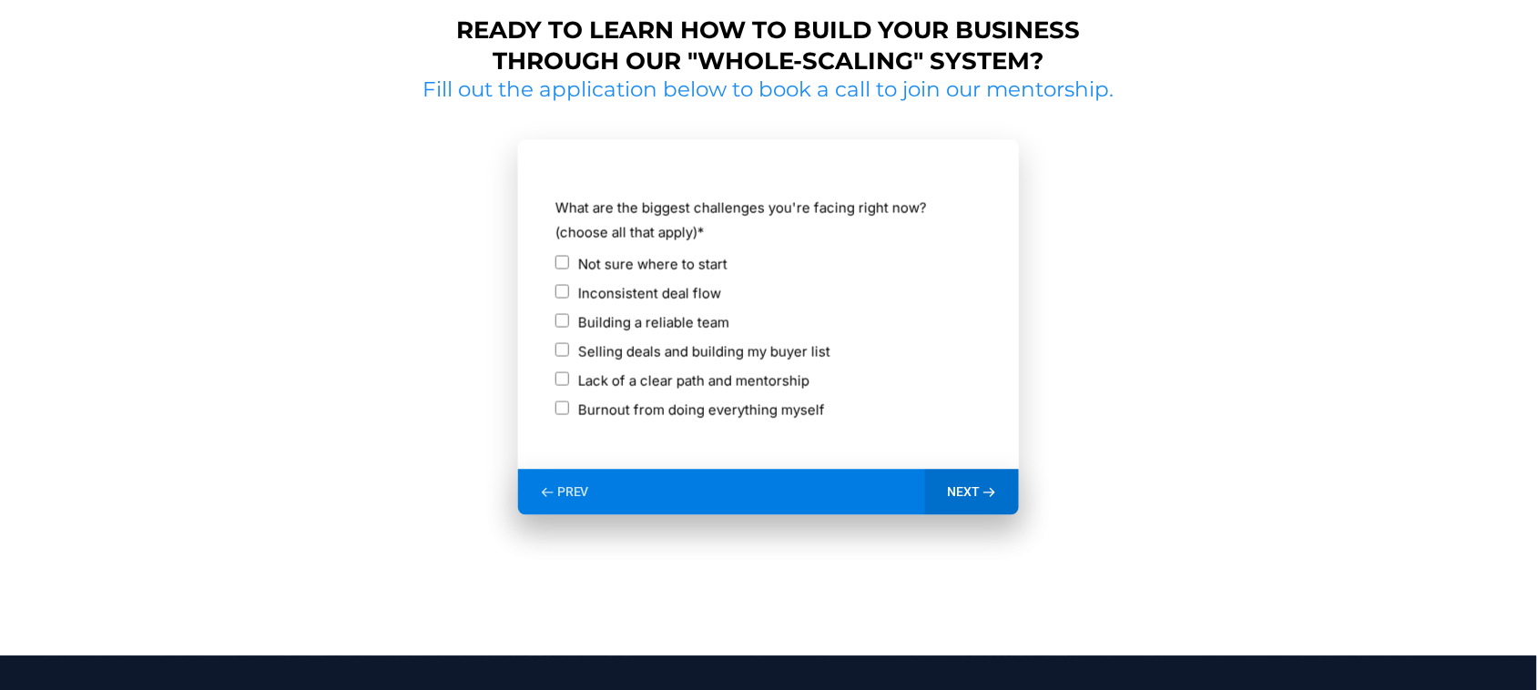
click at [966, 487] on span "NEXT" at bounding box center [963, 492] width 33 height 16
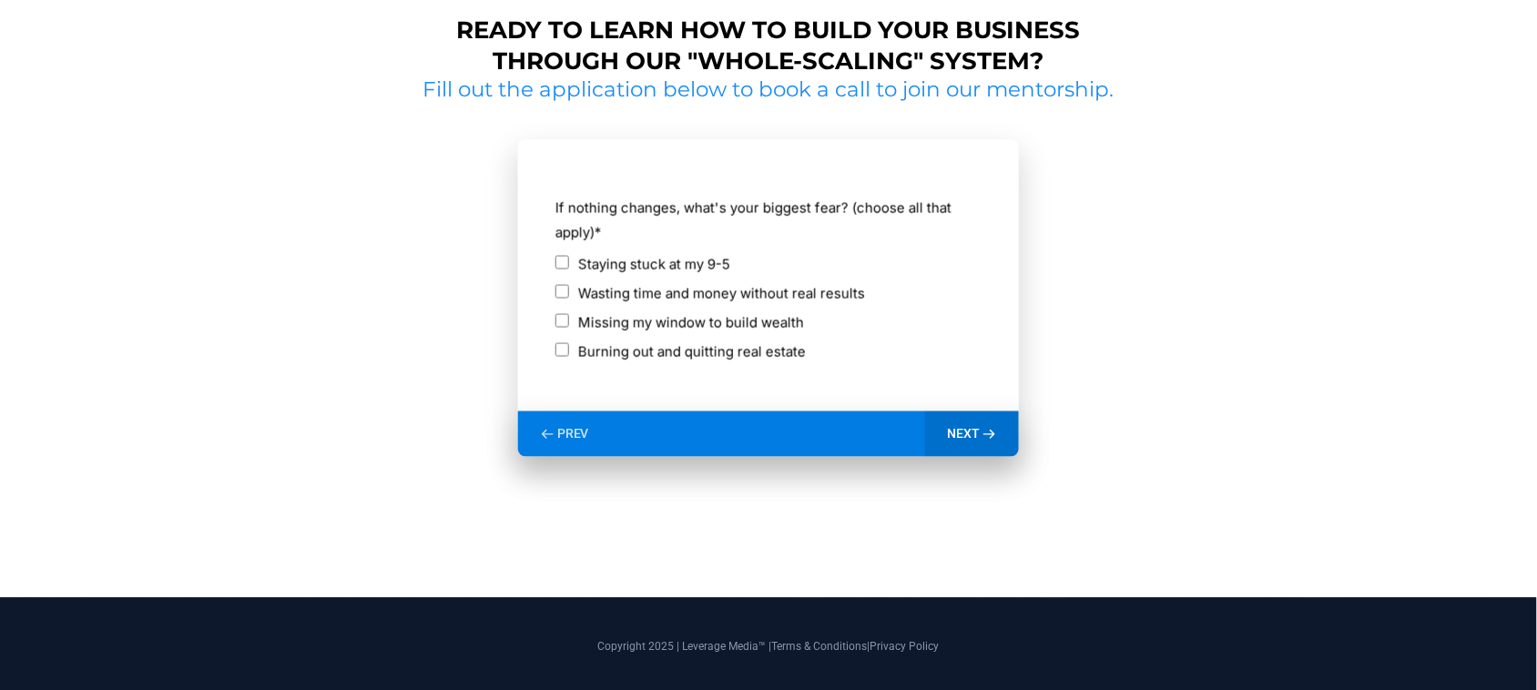
click at [566, 360] on div "Burning out and quitting real estate" at bounding box center [768, 352] width 426 height 25
click at [966, 415] on div "NEXT" at bounding box center [972, 435] width 94 height 46
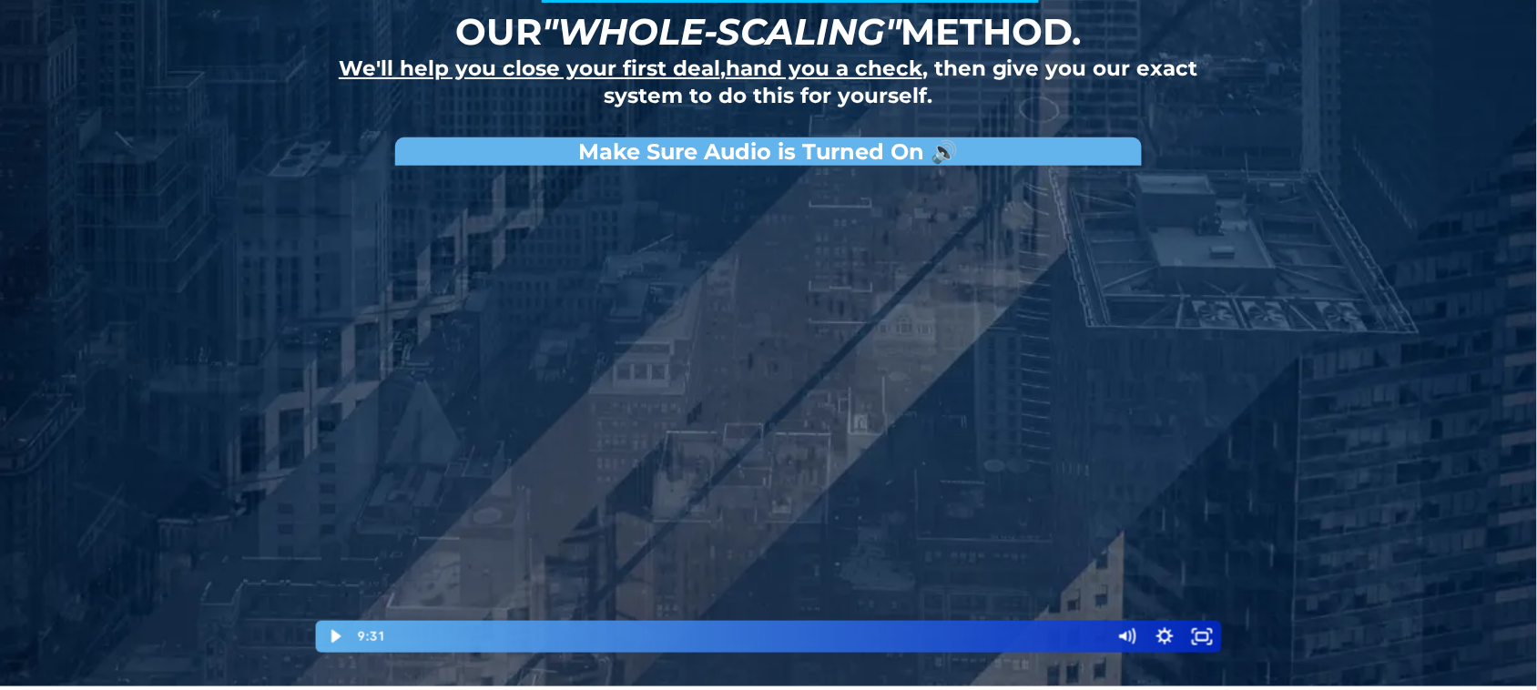
scroll to position [410, 0]
